Goal: Check status: Check status

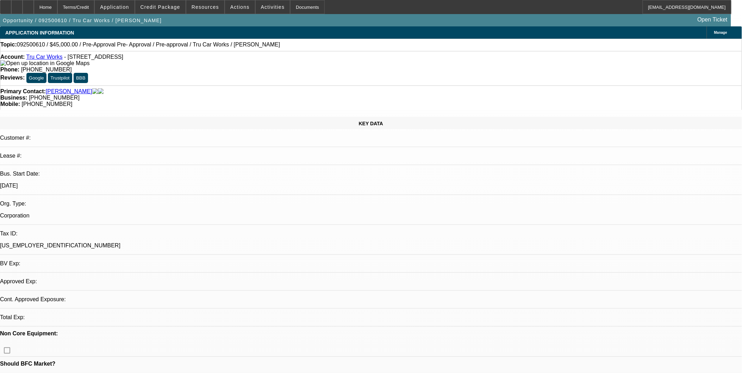
select select "0.1"
select select "0"
select select "1"
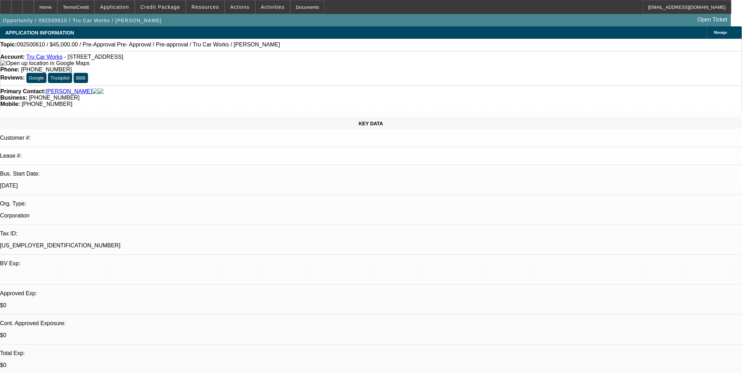
select select "6"
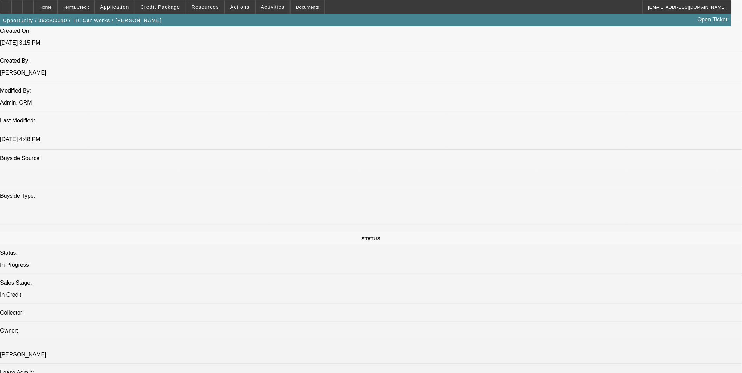
scroll to position [547, 0]
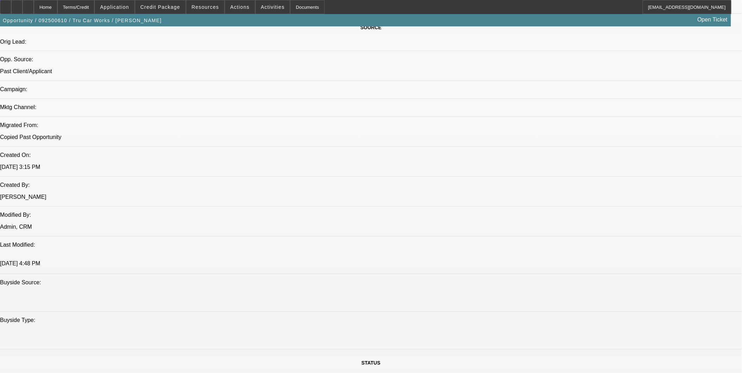
scroll to position [625, 0]
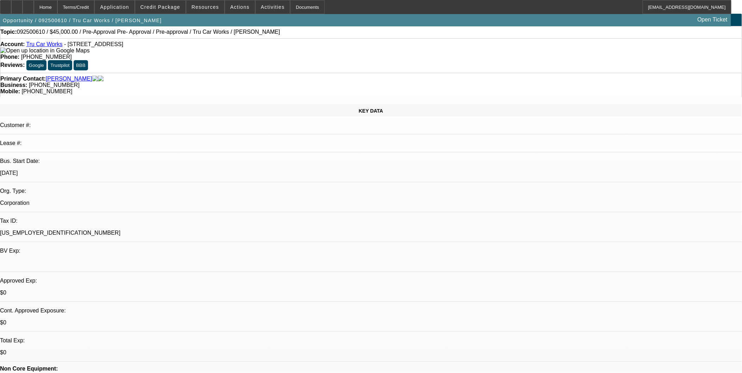
scroll to position [0, 0]
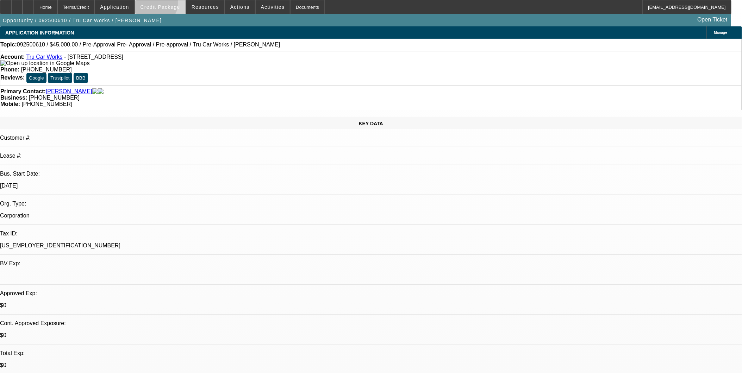
click at [166, 5] on span "Credit Package" at bounding box center [160, 7] width 40 height 6
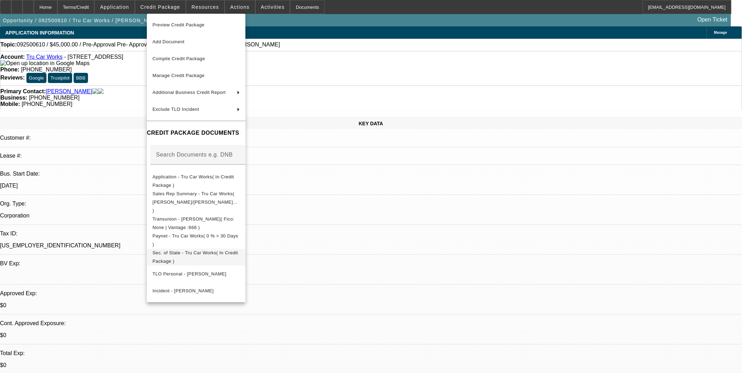
click at [223, 249] on span "Sec. of State - Tru Car Works( In Credit Package )" at bounding box center [195, 256] width 87 height 17
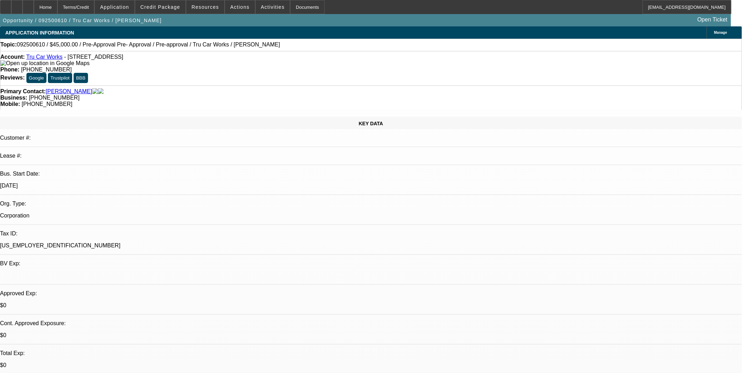
drag, startPoint x: 215, startPoint y: 193, endPoint x: 202, endPoint y: 183, distance: 15.8
click at [39, 57] on link "Tru Car Works" at bounding box center [44, 57] width 36 height 6
click at [28, 5] on icon at bounding box center [28, 5] width 0 height 0
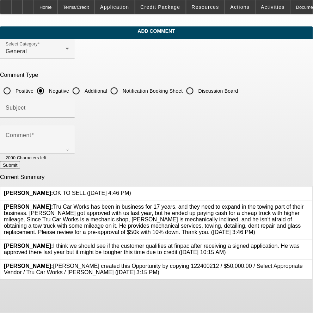
click at [309, 243] on icon at bounding box center [309, 243] width 0 height 0
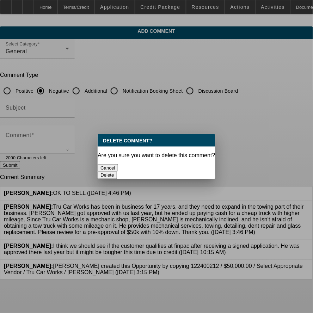
click at [173, 171] on div "Delete" at bounding box center [156, 174] width 118 height 7
click at [117, 171] on button "Delete" at bounding box center [106, 174] width 19 height 7
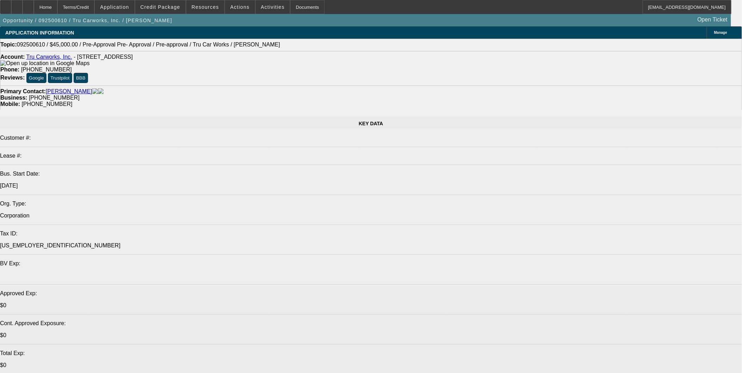
select select "0.1"
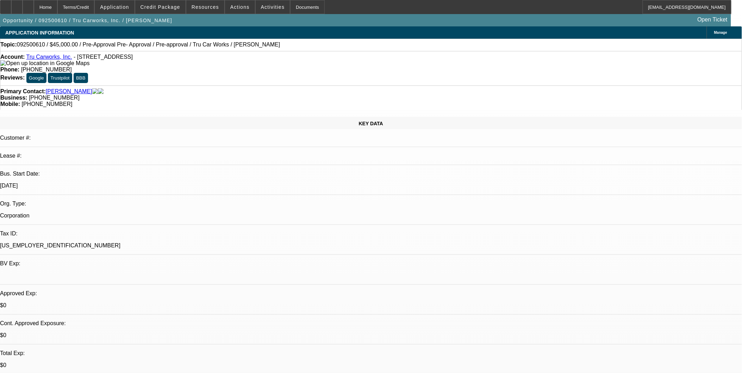
select select "0"
select select "1"
select select "6"
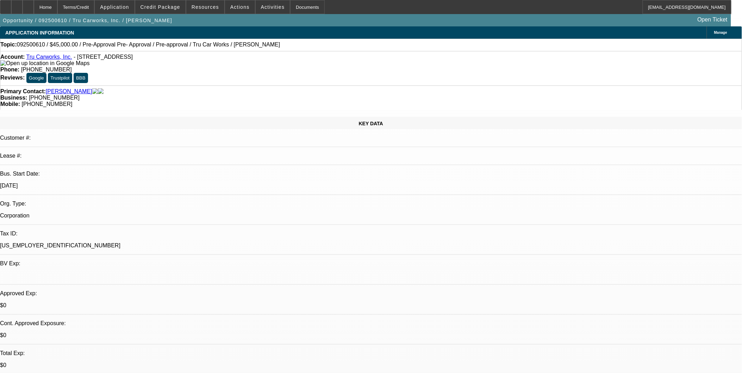
drag, startPoint x: 330, startPoint y: 179, endPoint x: 319, endPoint y: 113, distance: 67.5
